Goal: Task Accomplishment & Management: Manage account settings

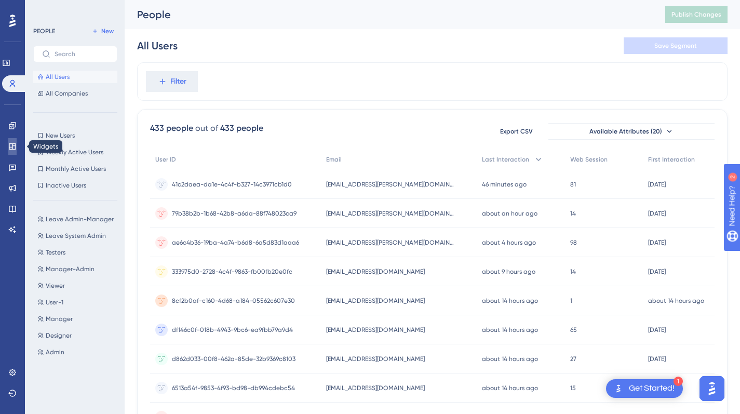
click at [9, 139] on link at bounding box center [12, 146] width 8 height 17
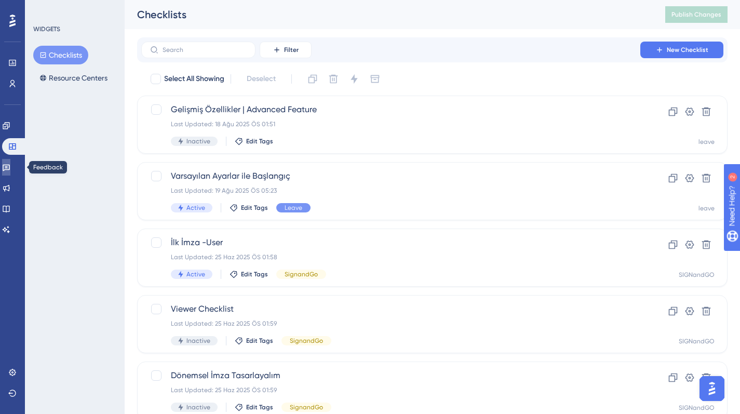
click at [10, 163] on link at bounding box center [6, 167] width 8 height 17
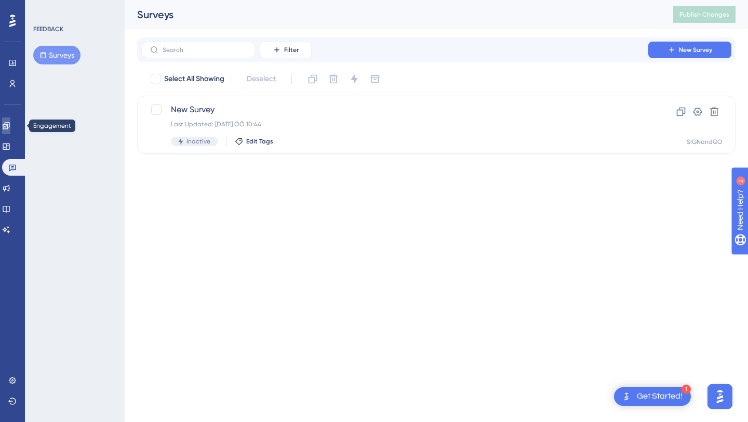
click at [10, 125] on link at bounding box center [6, 125] width 8 height 17
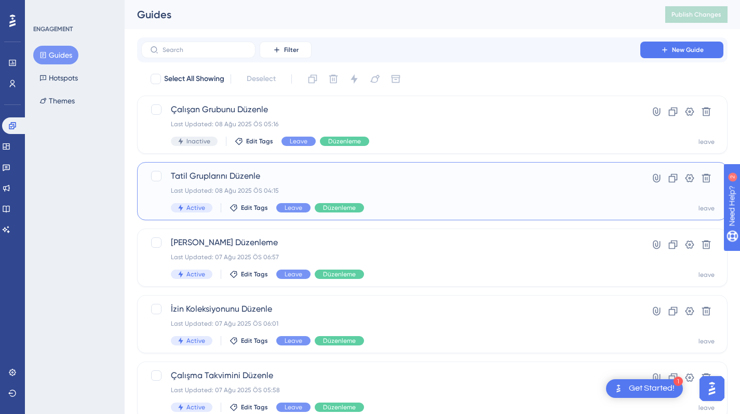
click at [389, 175] on span "Tatil Gruplarını Düzenle" at bounding box center [391, 176] width 440 height 12
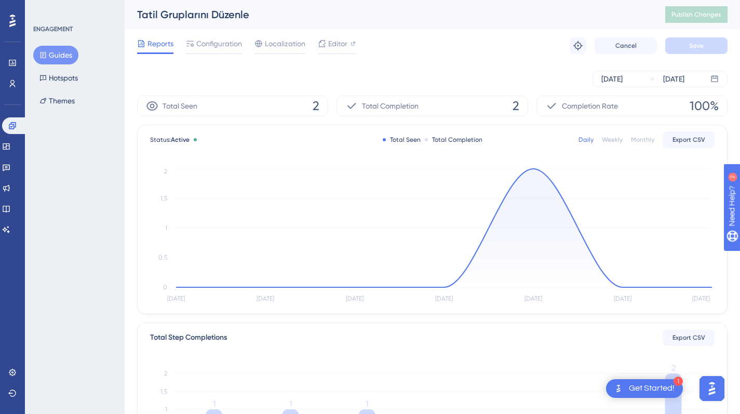
click at [209, 56] on div "Reports Configuration Localization Editor Troubleshoot Cancel Save" at bounding box center [432, 45] width 590 height 33
click at [214, 52] on div "Configuration" at bounding box center [214, 45] width 56 height 17
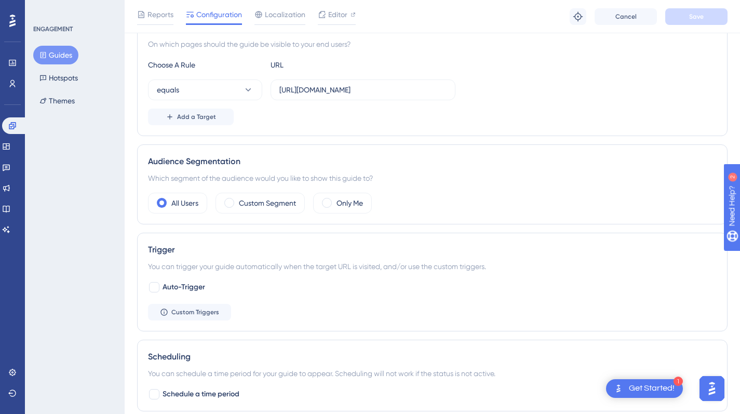
scroll to position [260, 0]
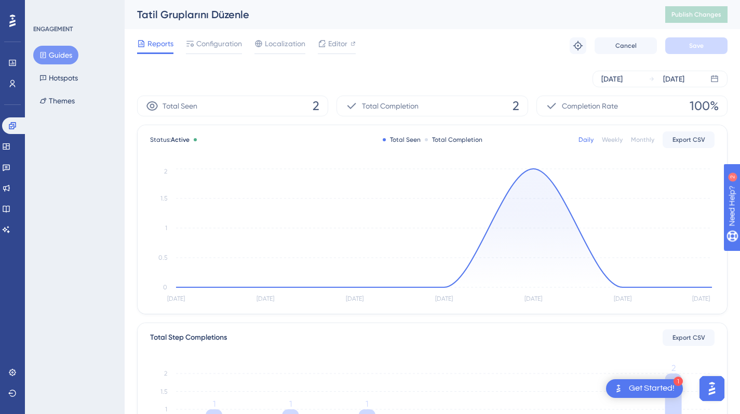
scroll to position [260, 0]
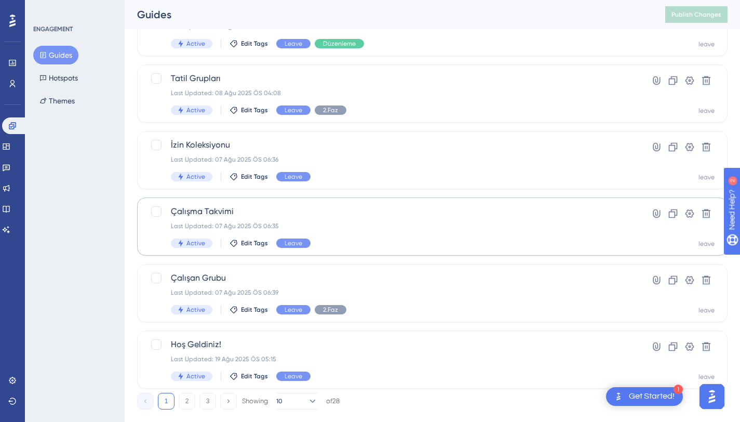
scroll to position [384, 0]
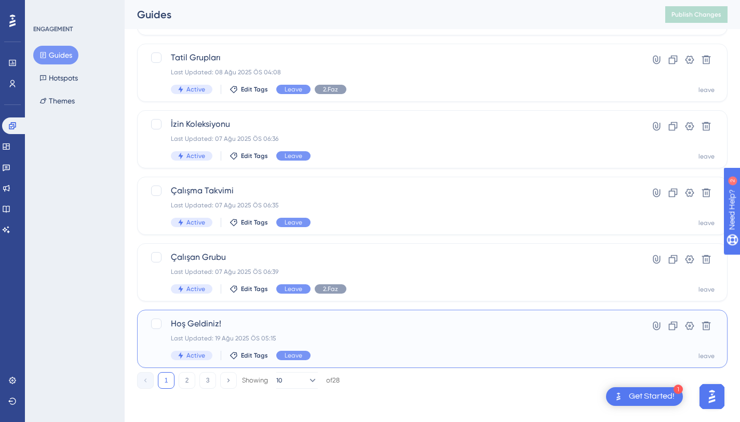
click at [417, 328] on span "Hoş Geldiniz!" at bounding box center [391, 323] width 440 height 12
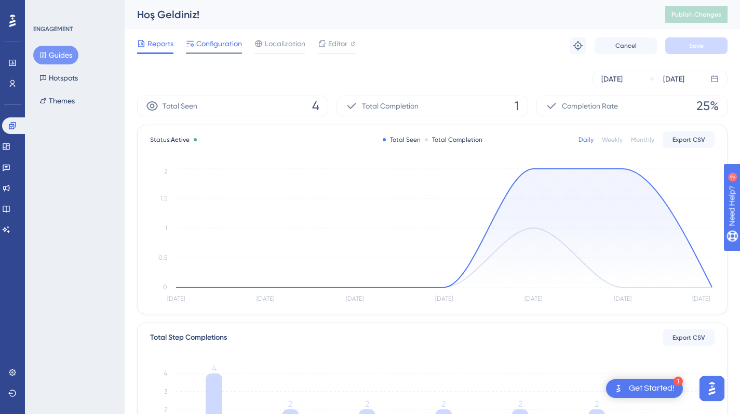
click at [223, 47] on span "Configuration" at bounding box center [219, 43] width 46 height 12
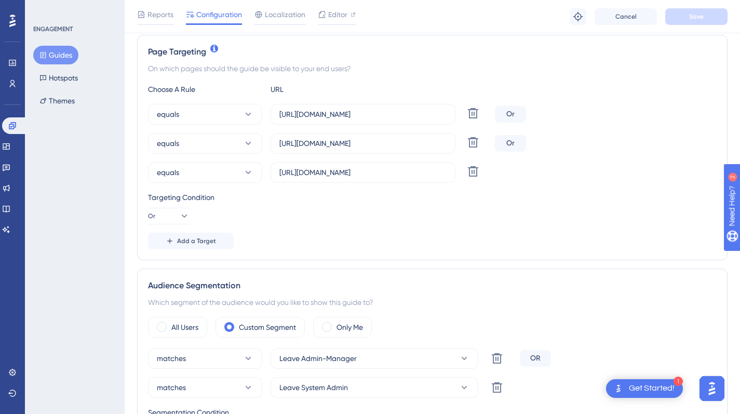
scroll to position [312, 0]
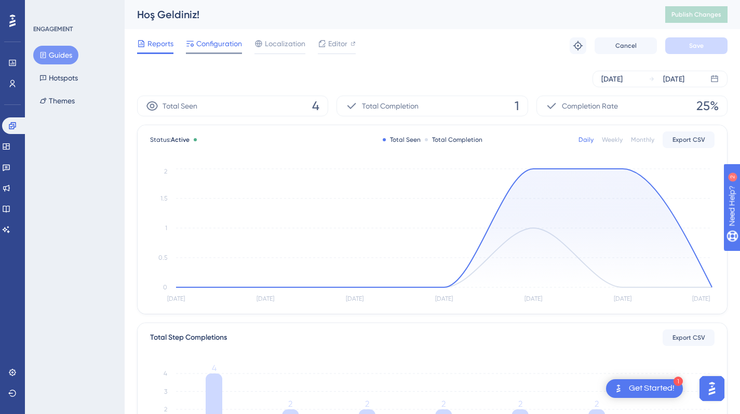
click at [235, 49] on span "Configuration" at bounding box center [219, 43] width 46 height 12
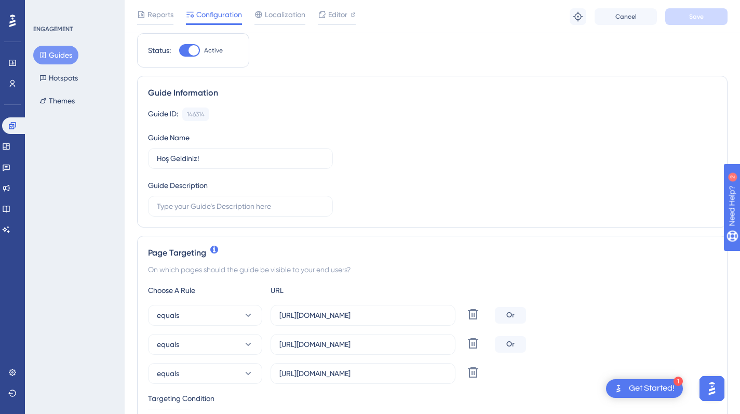
scroll to position [104, 0]
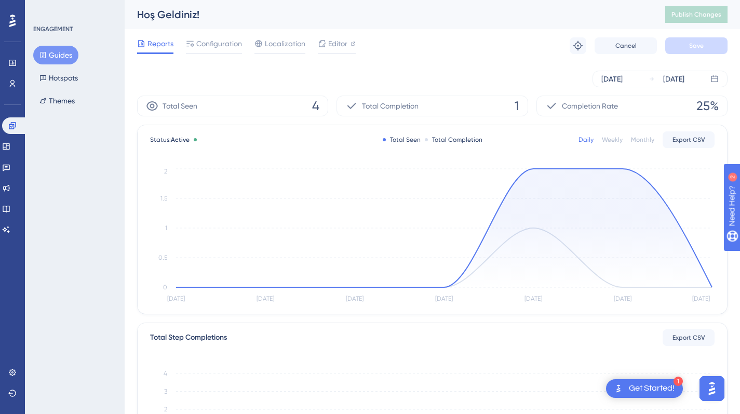
click at [59, 52] on button "Guides" at bounding box center [55, 55] width 45 height 19
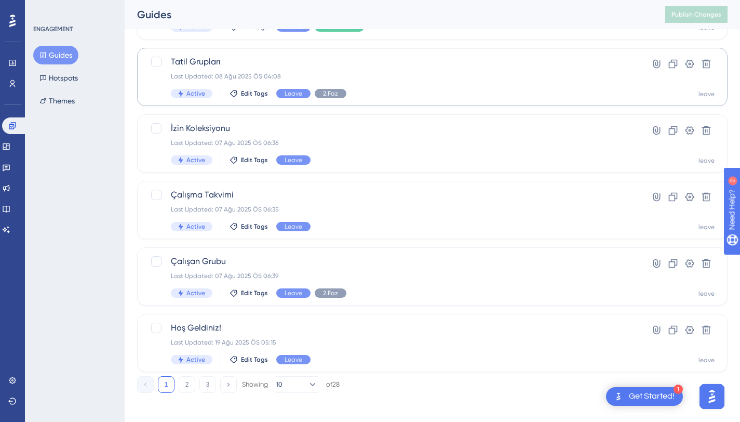
scroll to position [384, 0]
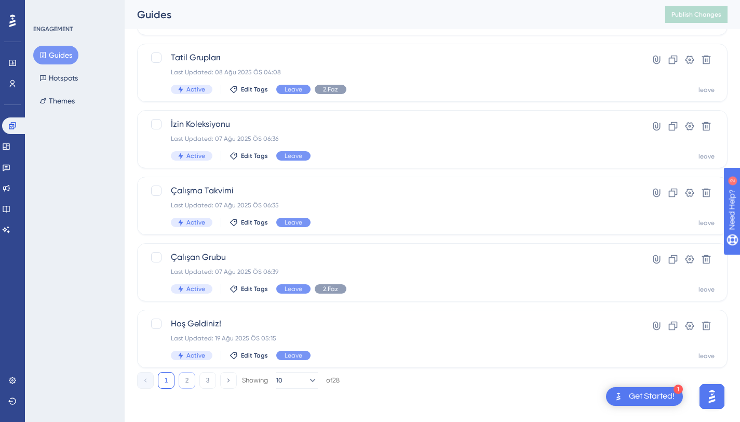
click at [185, 375] on button "2" at bounding box center [187, 380] width 17 height 17
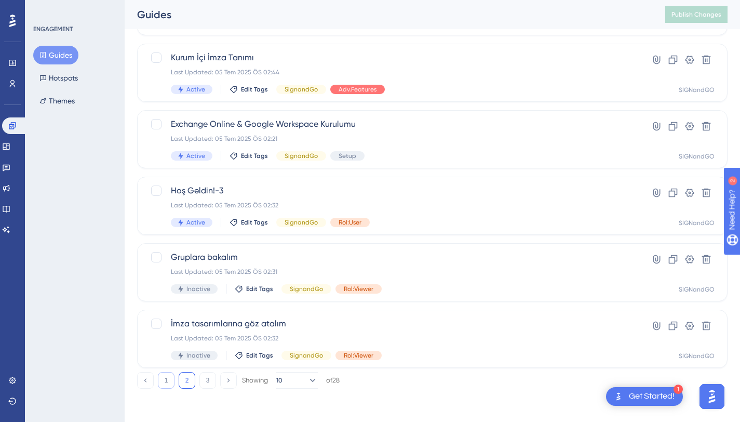
click at [172, 374] on button "1" at bounding box center [166, 380] width 17 height 17
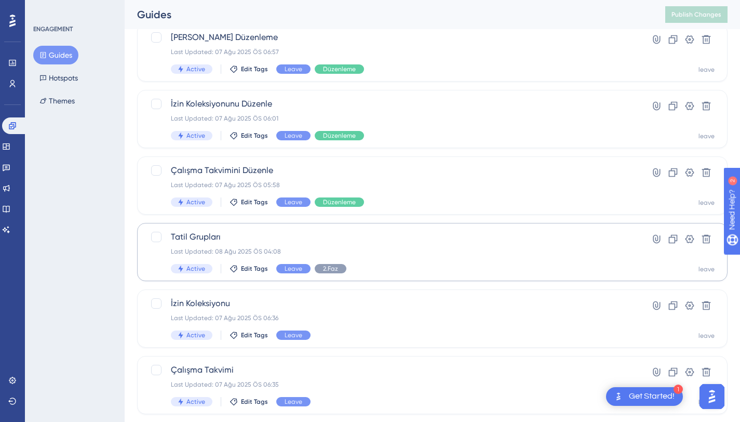
scroll to position [177, 0]
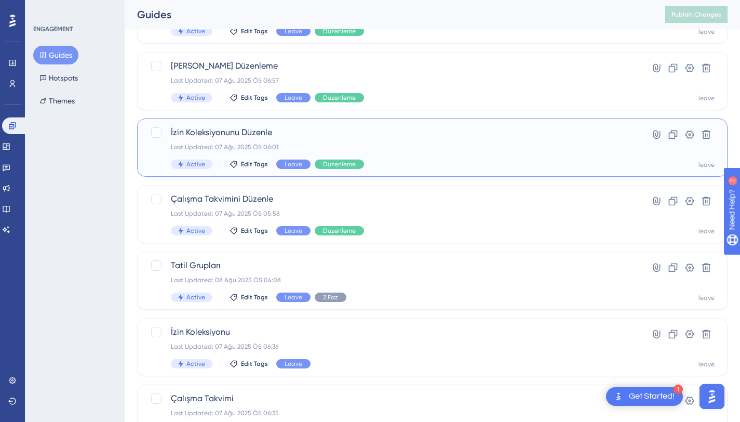
click at [399, 157] on div "İzin Koleksiyonunu Düzenle Last Updated: 07 Ağu 2025 ÖS 06:01 Active Edit Tags …" at bounding box center [391, 147] width 440 height 43
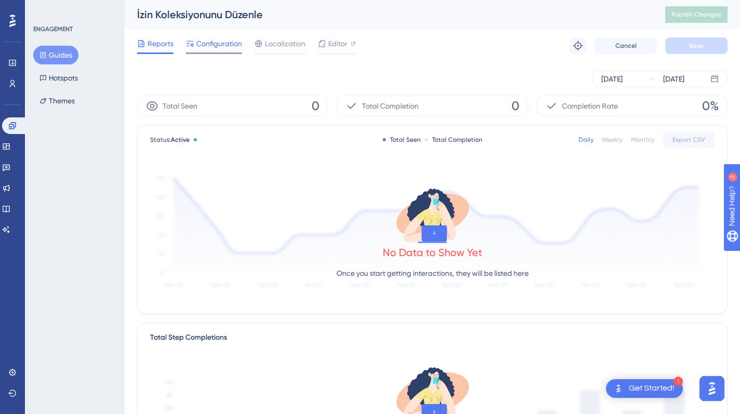
click at [223, 50] on div "Configuration" at bounding box center [214, 45] width 56 height 17
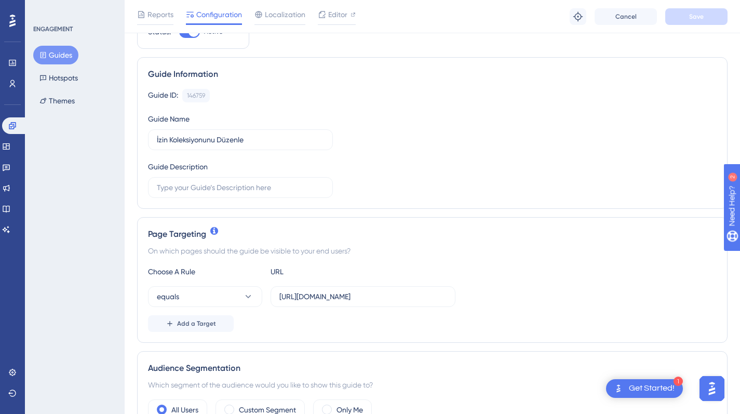
scroll to position [156, 0]
